Goal: Task Accomplishment & Management: Use online tool/utility

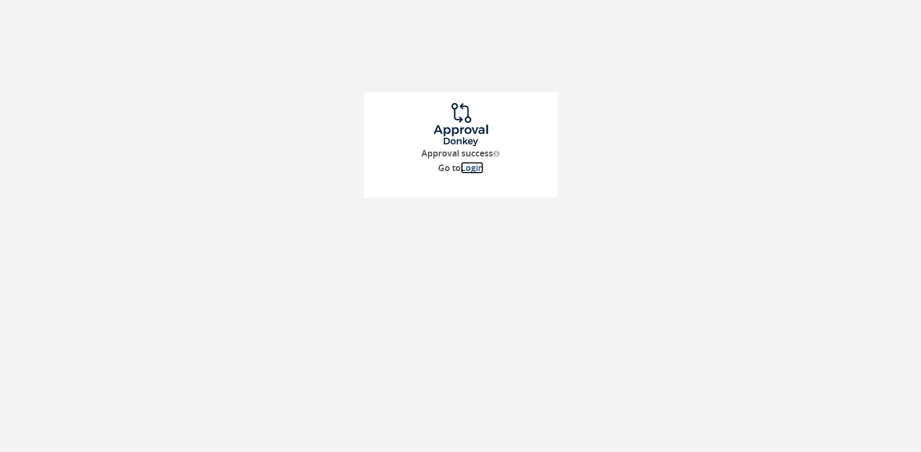
click at [478, 169] on link "Login" at bounding box center [472, 168] width 23 height 12
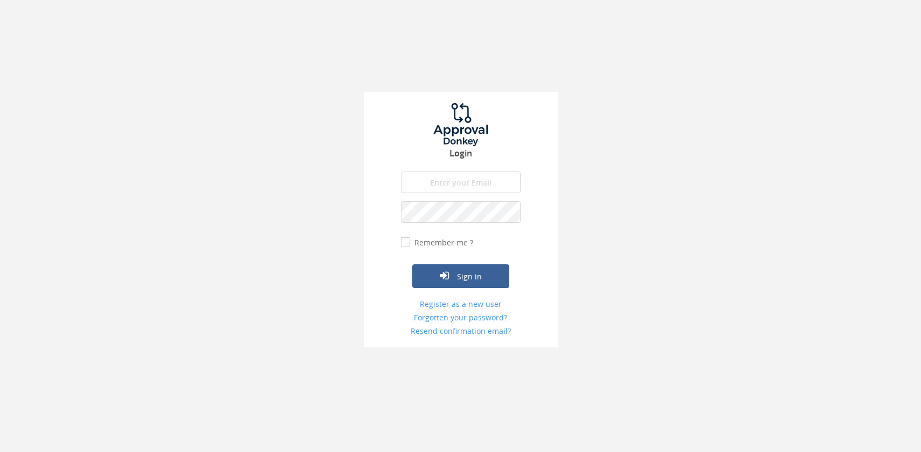
click at [478, 169] on div "Login The email is required. Invalid email address. The password is required. T…" at bounding box center [461, 219] width 194 height 255
click at [476, 181] on input "email" at bounding box center [461, 182] width 120 height 22
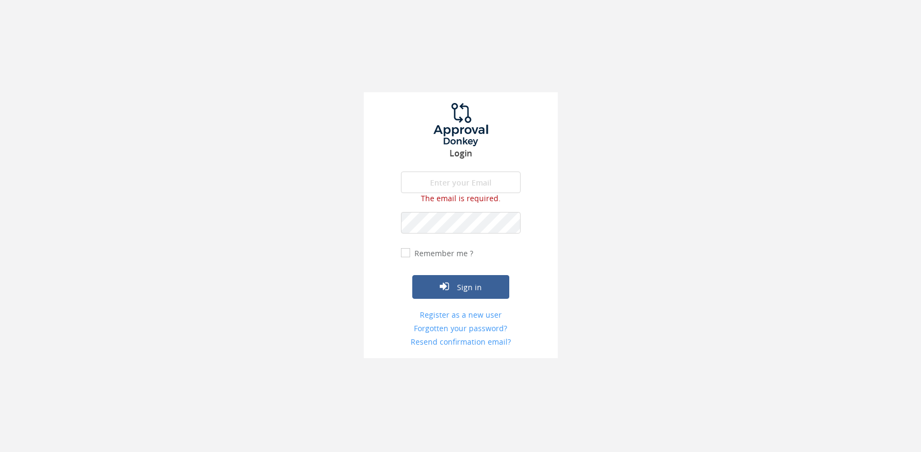
click at [493, 178] on input "email" at bounding box center [461, 182] width 120 height 22
click at [436, 189] on input "email" at bounding box center [461, 182] width 120 height 22
click at [450, 177] on input "an" at bounding box center [461, 182] width 120 height 22
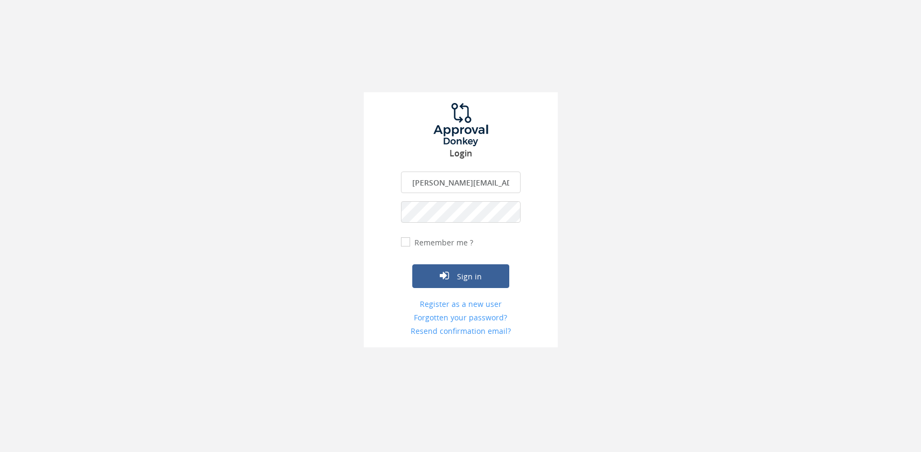
type input "[PERSON_NAME][EMAIL_ADDRESS][DOMAIN_NAME]"
click at [404, 241] on input "Remember me ?" at bounding box center [404, 241] width 7 height 7
checkbox input "true"
click at [441, 273] on icon "submit" at bounding box center [444, 275] width 9 height 11
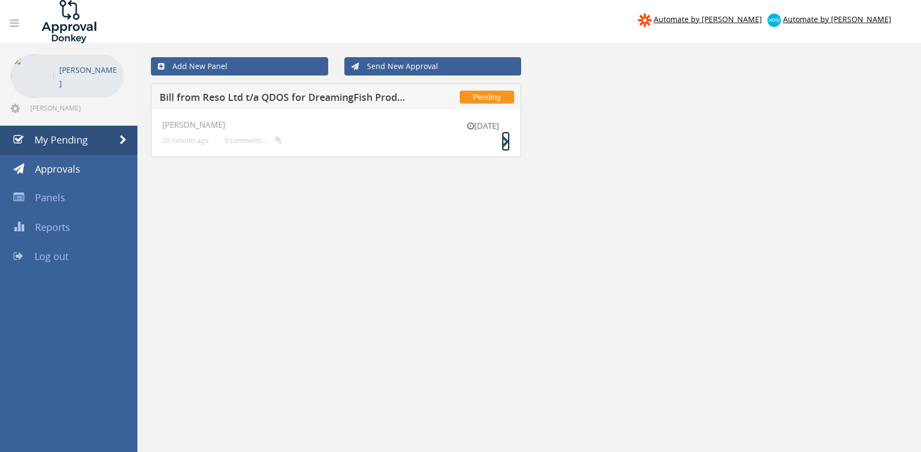
click at [504, 140] on icon at bounding box center [506, 141] width 8 height 11
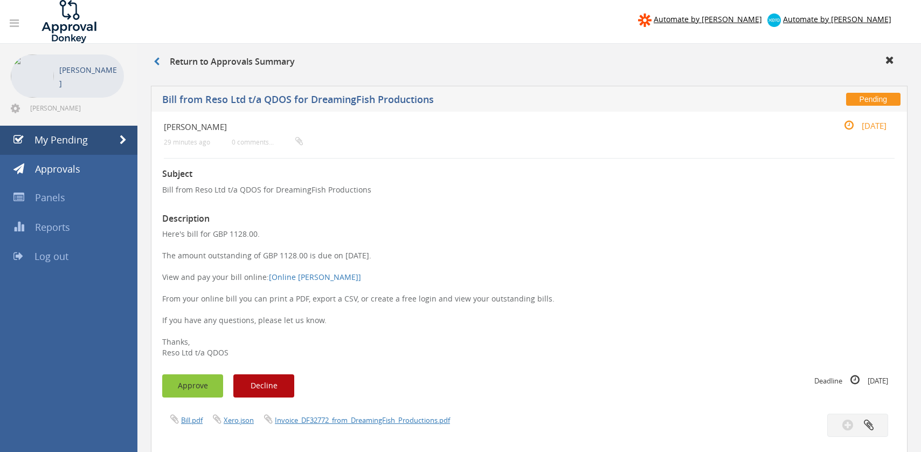
click at [205, 383] on button "Approve" at bounding box center [192, 385] width 61 height 23
